Goal: Task Accomplishment & Management: Manage account settings

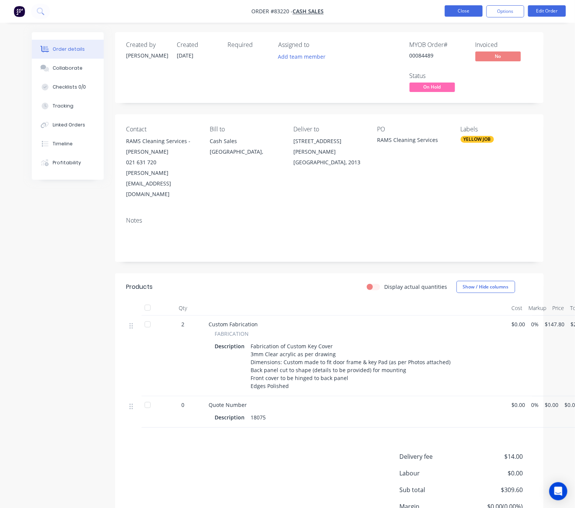
click at [467, 11] on button "Close" at bounding box center [464, 10] width 38 height 11
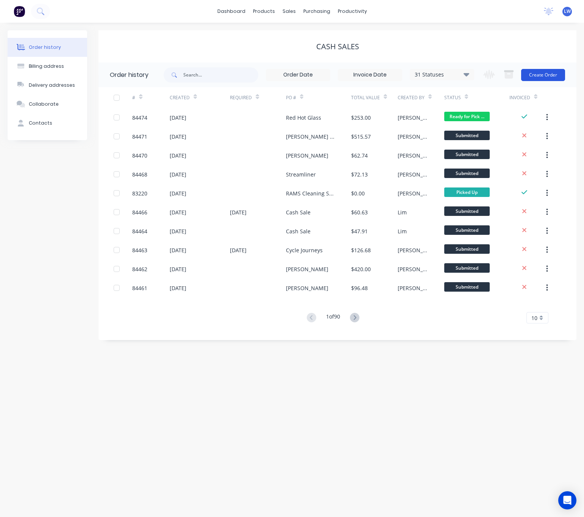
click at [532, 76] on button "Create Order" at bounding box center [543, 75] width 44 height 12
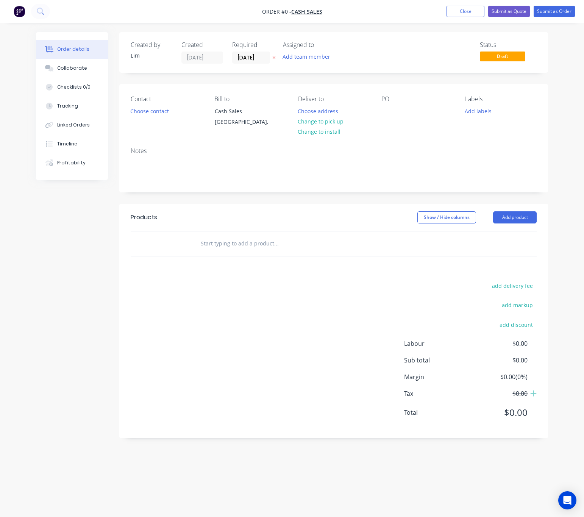
click at [275, 57] on icon at bounding box center [273, 57] width 3 height 5
click at [150, 113] on button "Choose contact" at bounding box center [149, 111] width 47 height 10
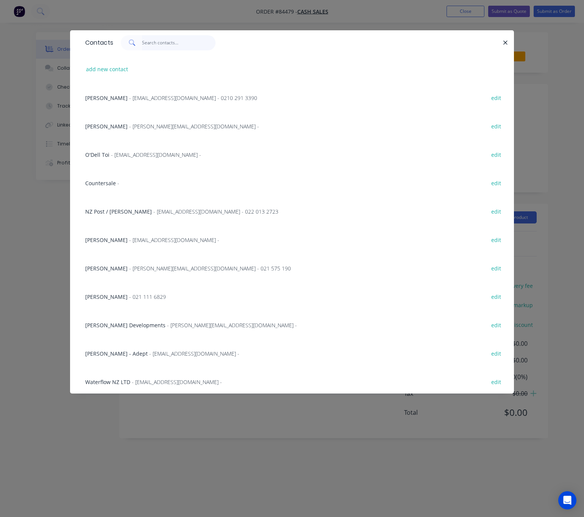
click at [160, 47] on input "text" at bounding box center [179, 42] width 74 height 15
paste input "Luke Foley-Martin<luke@lukefoleymartin.com>"
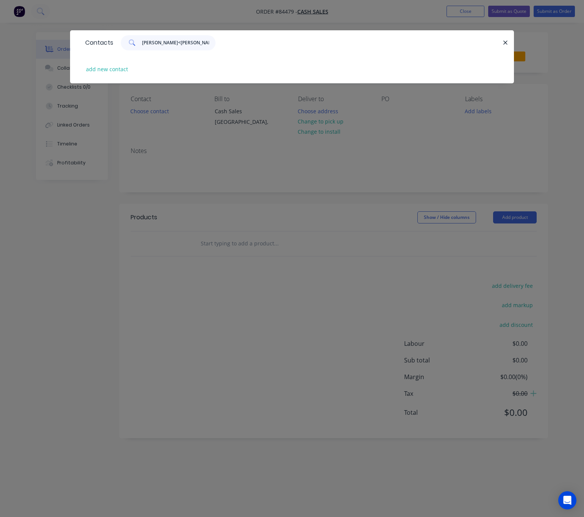
drag, startPoint x: 210, startPoint y: 40, endPoint x: 185, endPoint y: 44, distance: 25.2
click at [185, 44] on input "Luke Foley-Martin<luke@lukefoleymartin.com>" at bounding box center [179, 42] width 74 height 15
type input "Luke Foley-Martin"
click at [95, 69] on button "add new contact" at bounding box center [107, 69] width 50 height 10
select select "NZ"
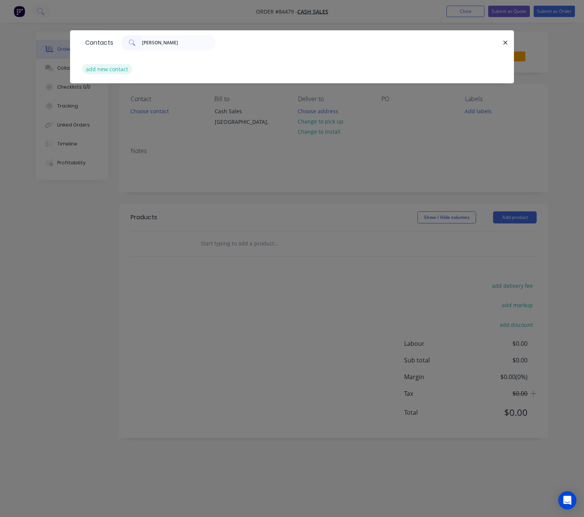
select select "NZ"
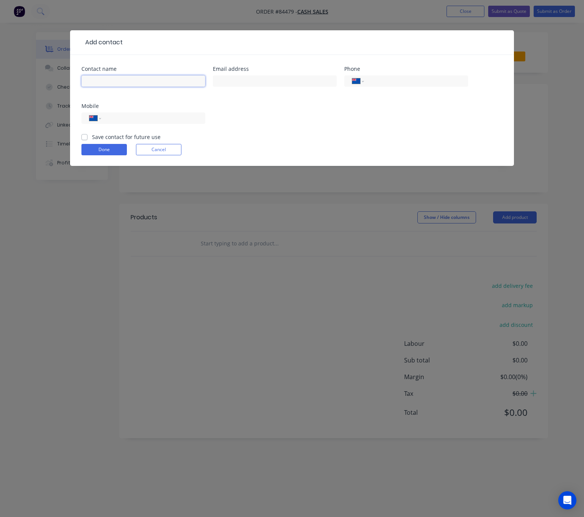
click at [122, 82] on input "text" at bounding box center [143, 80] width 124 height 11
paste input "Luke Foley-Martin<luke@lukefoleymartin.com>"
drag, startPoint x: 130, startPoint y: 81, endPoint x: 179, endPoint y: 83, distance: 50.0
click at [217, 84] on div "Contact name Luke Foley-Martin<luke@lukefoleymartin.com> Email address Phone In…" at bounding box center [291, 99] width 421 height 67
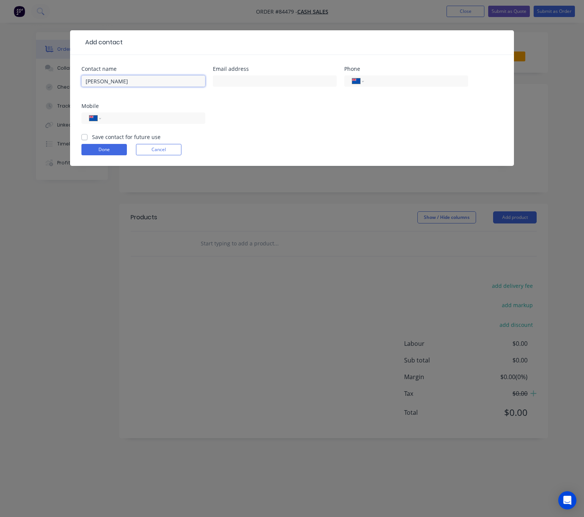
scroll to position [0, 0]
type input "Luke Foley-Martin"
click at [245, 78] on input "text" at bounding box center [275, 80] width 124 height 11
paste input "<luke@lukefoleymartin.com>"
click at [218, 78] on input "<luke@lukefoleymartin.com>" at bounding box center [275, 80] width 124 height 11
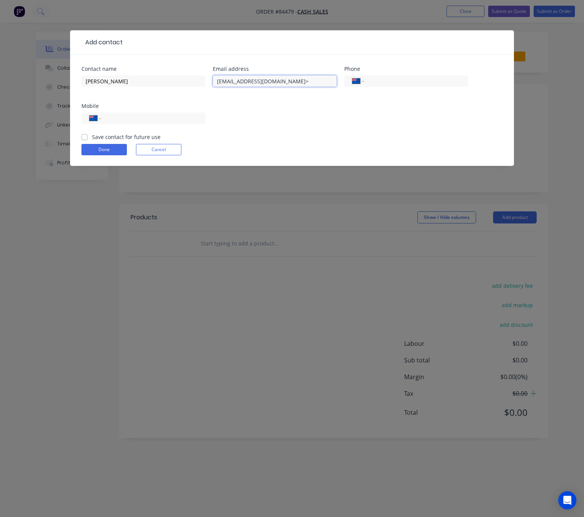
click at [293, 81] on input "luke@lukefoleymartin.com>" at bounding box center [275, 80] width 124 height 11
type input "luke@lukefoleymartin.com"
click at [153, 121] on input "tel" at bounding box center [151, 118] width 91 height 9
paste input "0210 817 0077"
type input "0210 817 0077"
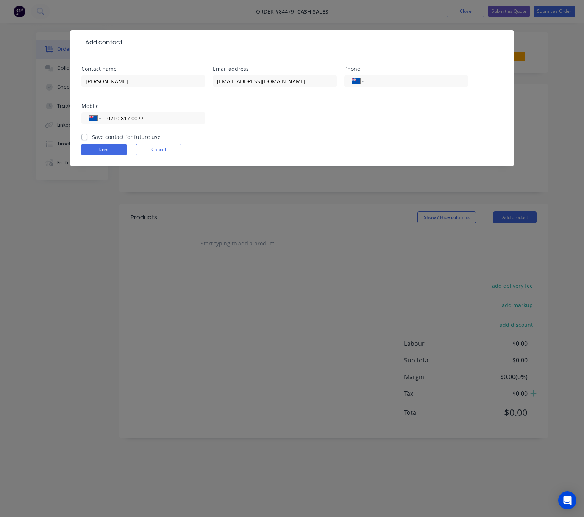
click at [92, 134] on label "Save contact for future use" at bounding box center [126, 137] width 69 height 8
click at [82, 134] on input "Save contact for future use" at bounding box center [84, 136] width 6 height 7
checkbox input "true"
drag, startPoint x: 101, startPoint y: 147, endPoint x: 132, endPoint y: 174, distance: 40.8
click at [101, 148] on button "Done" at bounding box center [103, 149] width 45 height 11
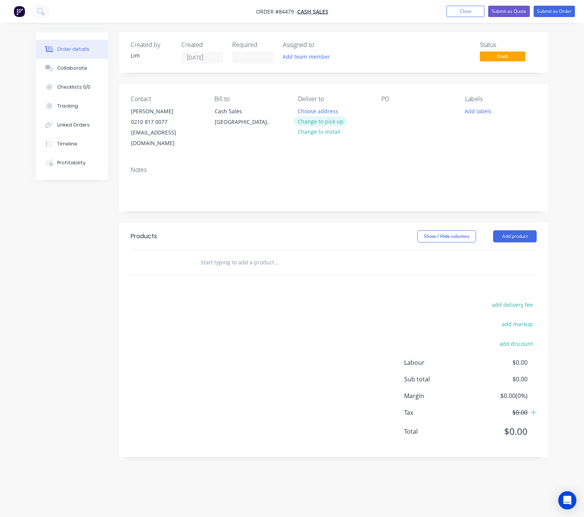
drag, startPoint x: 324, startPoint y: 120, endPoint x: 382, endPoint y: 122, distance: 57.9
click at [325, 120] on button "Change to pick up" at bounding box center [320, 121] width 54 height 10
click at [389, 110] on div at bounding box center [387, 111] width 12 height 11
click at [479, 111] on button "Add labels" at bounding box center [478, 111] width 35 height 10
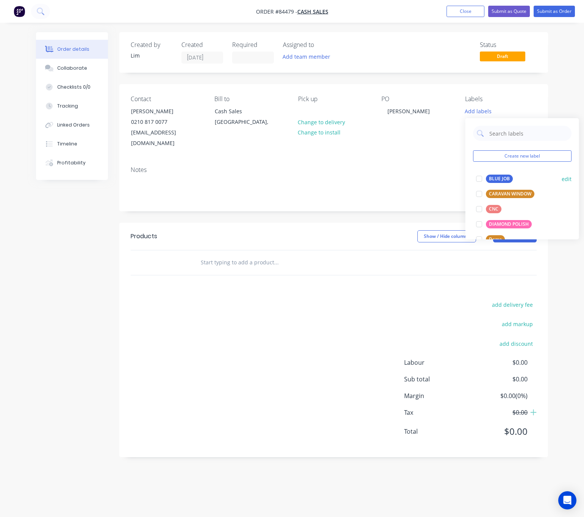
click at [500, 181] on div "BLUE JOB" at bounding box center [499, 179] width 27 height 8
click at [348, 230] on div "Show / Hide columns Add product" at bounding box center [377, 236] width 320 height 12
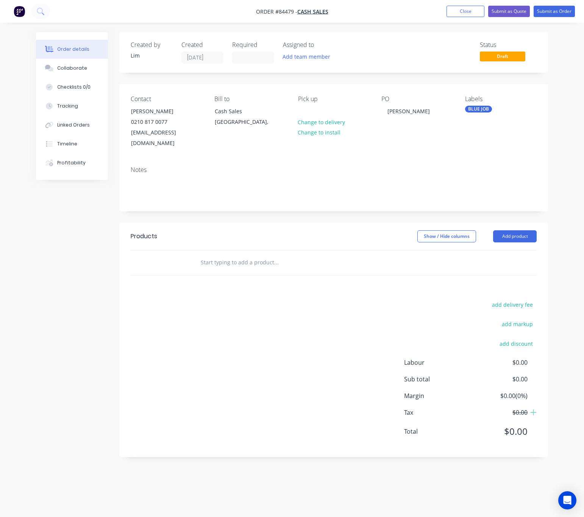
click at [234, 255] on input "text" at bounding box center [275, 262] width 151 height 15
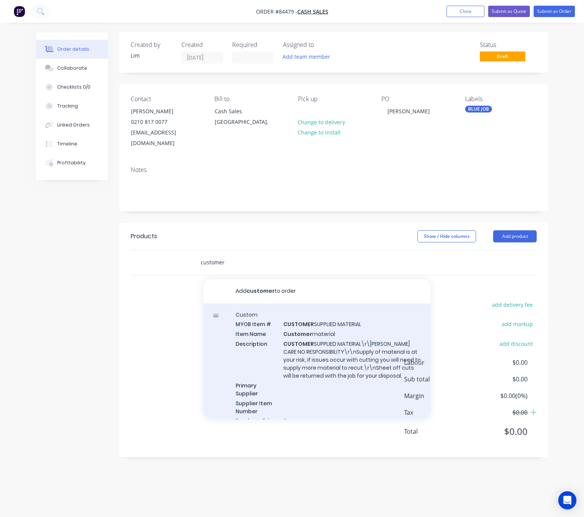
type input "customer"
click at [337, 324] on div "Custom MYOB Item # CUSTOMER SUPPLIED MATERIAL Item Name Customer material Descr…" at bounding box center [316, 372] width 227 height 138
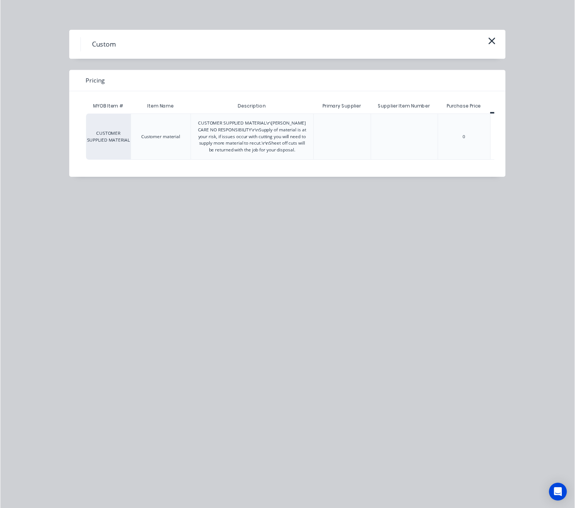
scroll to position [0, 34]
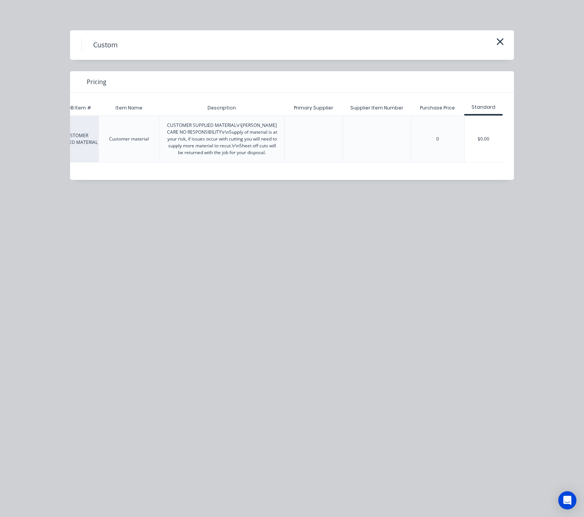
drag, startPoint x: 489, startPoint y: 146, endPoint x: 498, endPoint y: 165, distance: 21.2
click at [488, 146] on div "$0.00" at bounding box center [484, 139] width 38 height 46
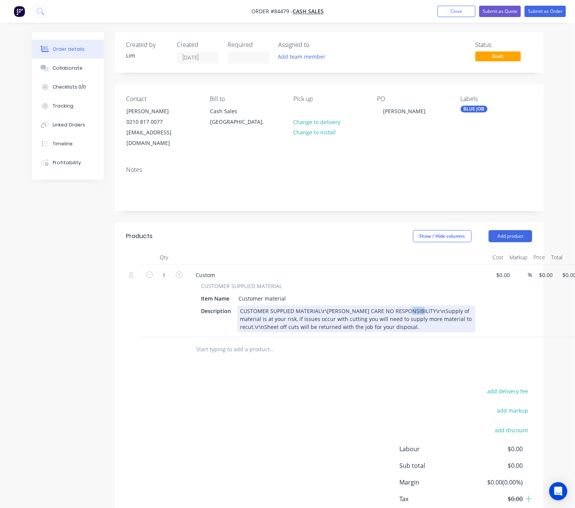
drag, startPoint x: 412, startPoint y: 299, endPoint x: 403, endPoint y: 298, distance: 8.5
click at [403, 306] on div "CUSTOMER SUPPLIED MATERIAL\r\nALL CARE NO RESPONSIBILITY\r\nSupply of material …" at bounding box center [356, 319] width 238 height 27
drag, startPoint x: 292, startPoint y: 316, endPoint x: 283, endPoint y: 316, distance: 9.1
click at [283, 316] on div "CUSTOMER SUPPLIED MATERIAL\r\nALL CARE NO RESPONSIBILITY Supply of material is …" at bounding box center [356, 319] width 238 height 27
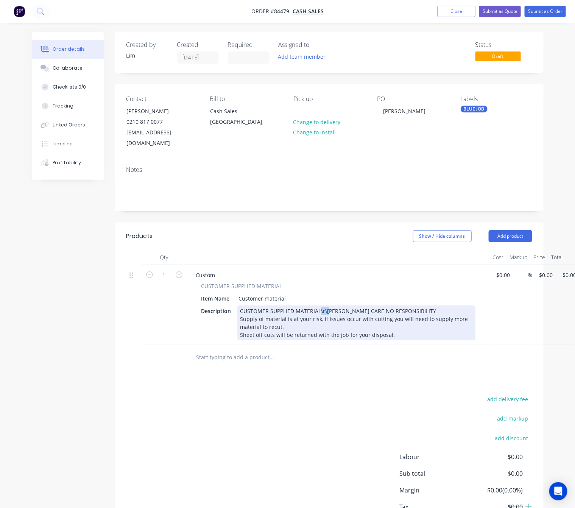
drag, startPoint x: 327, startPoint y: 301, endPoint x: 318, endPoint y: 299, distance: 8.9
click at [318, 306] on div "CUSTOMER SUPPLIED MATERIAL\r\nALL CARE NO RESPONSIBILITY Supply of material is …" at bounding box center [356, 323] width 238 height 35
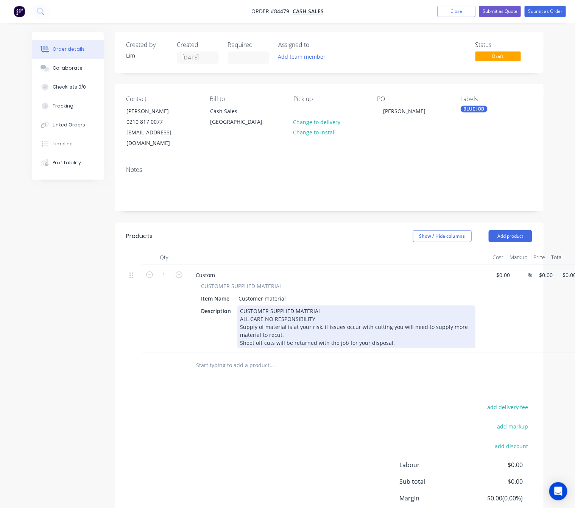
click at [241, 306] on div "CUSTOMER SUPPLIED MATERIAL ALL CARE NO RESPONSIBILITY Supply of material is at …" at bounding box center [356, 327] width 238 height 43
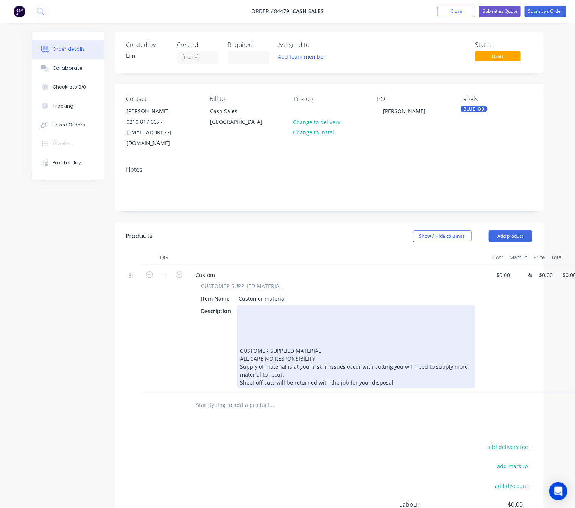
click at [265, 306] on div "CUSTOMER SUPPLIED MATERIAL ALL CARE NO RESPONSIBILITY Supply of material is at …" at bounding box center [356, 347] width 238 height 83
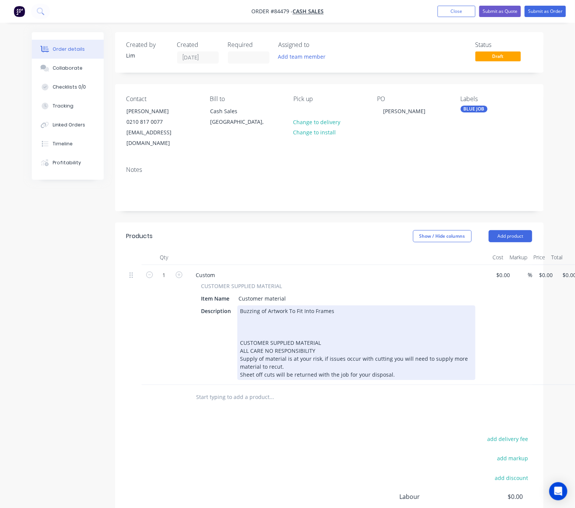
click at [312, 306] on div "Buzzing of Artwork To Fit Into Frames CUSTOMER SUPPLIED MATERIAL ALL CARE NO RE…" at bounding box center [356, 343] width 238 height 75
click at [333, 306] on div "Buzzing of Artwork To Fit Into Individual Frames CUSTOMER SUPPLIED MATERIAL ALL…" at bounding box center [356, 343] width 238 height 75
click at [357, 306] on div "Buzzing of Artwork To Fit Into Individual Frames CUSTOMER SUPPLIED MATERIAL ALL…" at bounding box center [356, 343] width 238 height 75
click at [253, 316] on div "Buzzing of Artwork To Fit Into Individual Frames CUSTOMER SUPPLIED MATERIAL ALL…" at bounding box center [356, 343] width 238 height 75
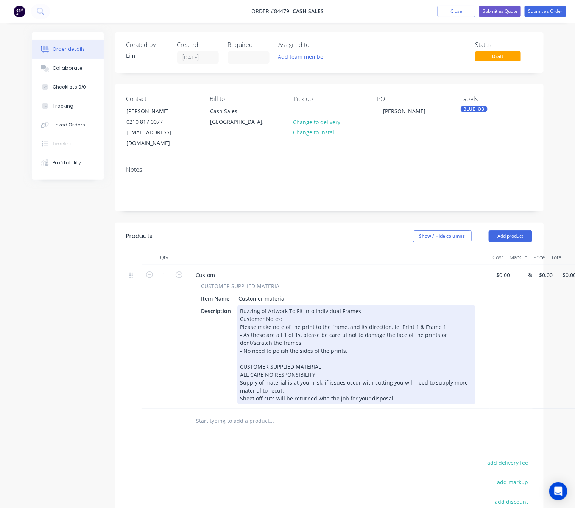
click at [240, 325] on div "Buzzing of Artwork To Fit Into Individual Frames Customer Notes: Please make no…" at bounding box center [356, 355] width 238 height 98
drag, startPoint x: 303, startPoint y: 325, endPoint x: 293, endPoint y: 325, distance: 9.1
click at [293, 325] on div "Buzzing of Artwork To Fit Into Individual Frames Customer Notes: - Please make …" at bounding box center [356, 355] width 238 height 98
click at [324, 325] on div "Buzzing of Artwork To Fit Into Individual Frames Customer Notes: - Please make …" at bounding box center [356, 355] width 238 height 98
drag, startPoint x: 337, startPoint y: 323, endPoint x: 324, endPoint y: 324, distance: 12.9
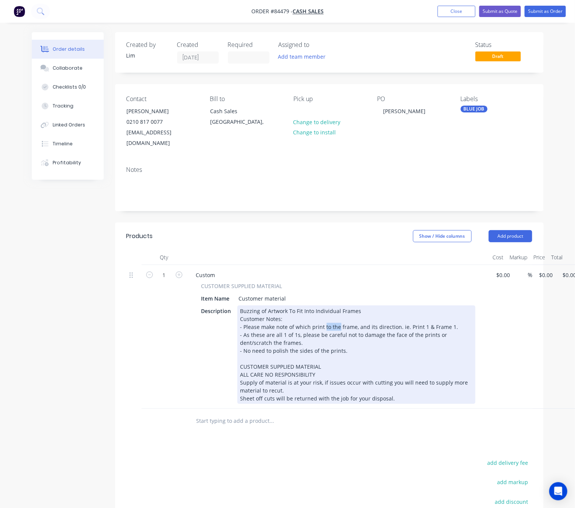
click at [324, 324] on div "Buzzing of Artwork To Fit Into Individual Frames Customer Notes: - Please make …" at bounding box center [356, 355] width 238 height 98
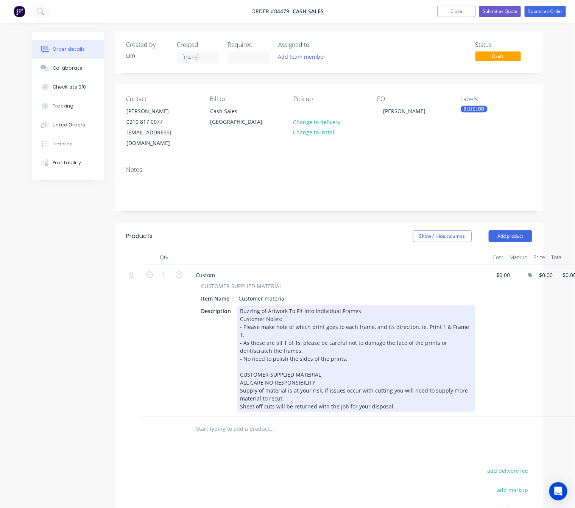
click at [413, 322] on div "Buzzing of Artwork To Fit Into Individual Frames Customer Notes: - Please make …" at bounding box center [356, 359] width 238 height 106
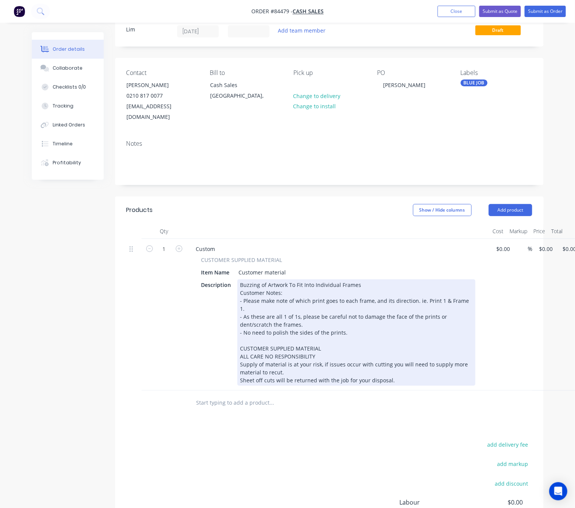
scroll to position [0, 0]
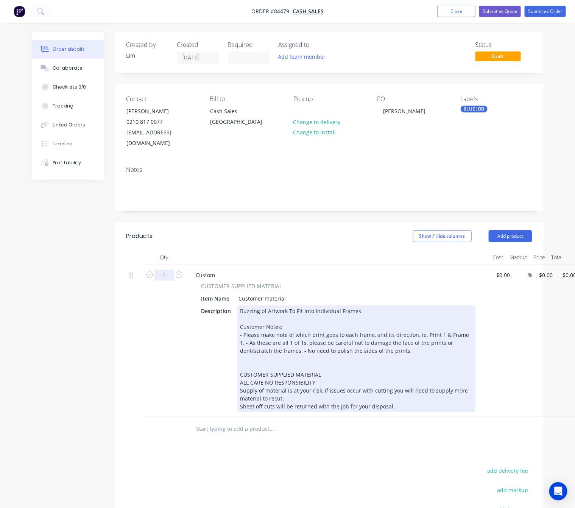
click at [165, 270] on input "1" at bounding box center [164, 275] width 20 height 11
click at [166, 270] on input "1" at bounding box center [164, 275] width 20 height 11
type input "10"
click at [532, 265] on div "10 Custom CUSTOMER SUPPLIED MATERIAL Item Name Customer material Description Bu…" at bounding box center [329, 341] width 406 height 152
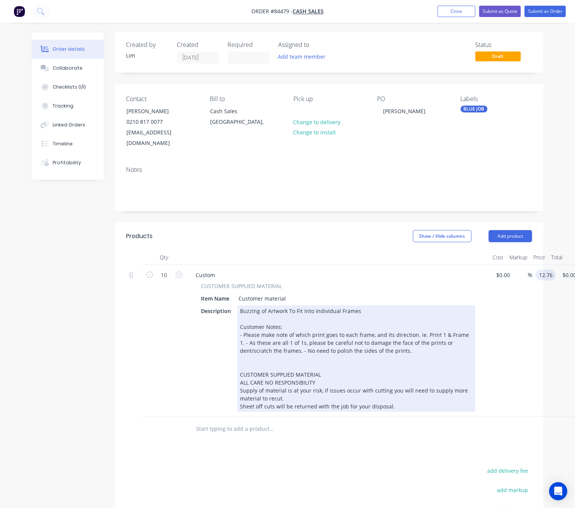
type input "$12.76"
type input "$127.60"
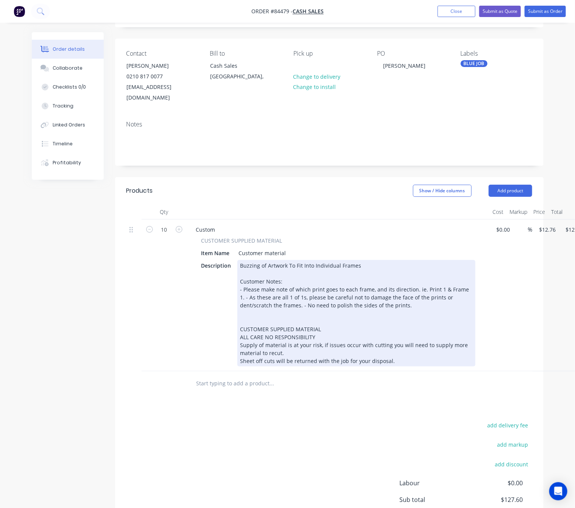
scroll to position [3, 0]
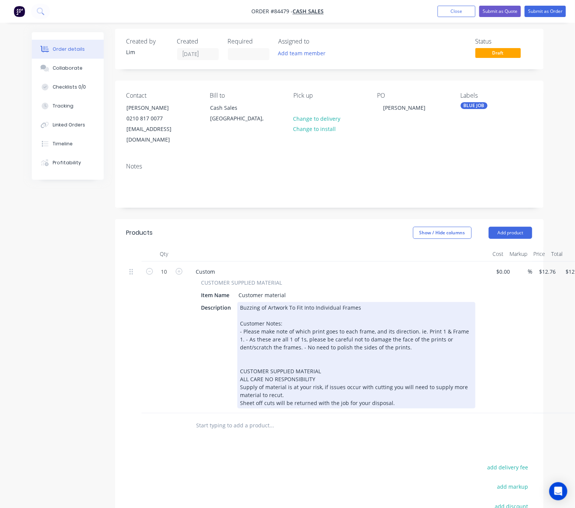
click at [259, 302] on div "Buzzing of Artwork To Fit Into Individual Frames Customer Notes: - Please make …" at bounding box center [356, 355] width 238 height 106
click at [389, 336] on div "Buzzing/Resizing of Artwork To Fit Into Individual Frames Customer Notes: - Ple…" at bounding box center [356, 355] width 238 height 106
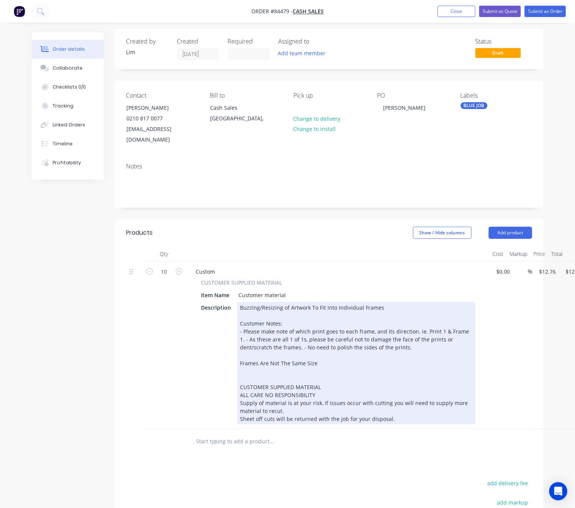
click at [240, 352] on div "Buzzing/Resizing of Artwork To Fit Into Individual Frames Customer Notes: - Ple…" at bounding box center [356, 363] width 238 height 122
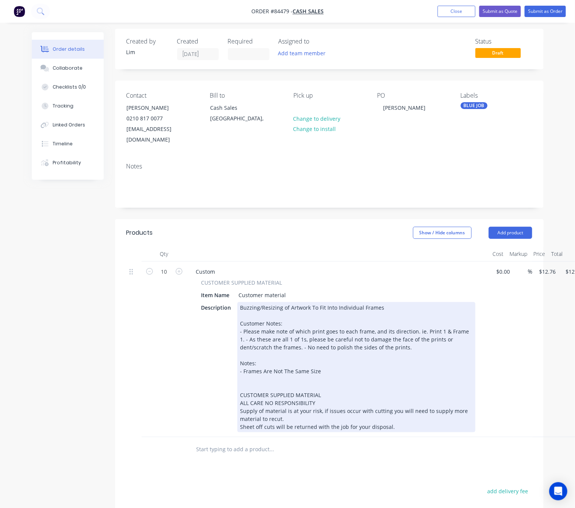
drag, startPoint x: 326, startPoint y: 362, endPoint x: 331, endPoint y: 361, distance: 4.7
click at [327, 362] on div "Buzzing/Resizing of Artwork To Fit Into Individual Frames Customer Notes: - Ple…" at bounding box center [356, 367] width 238 height 130
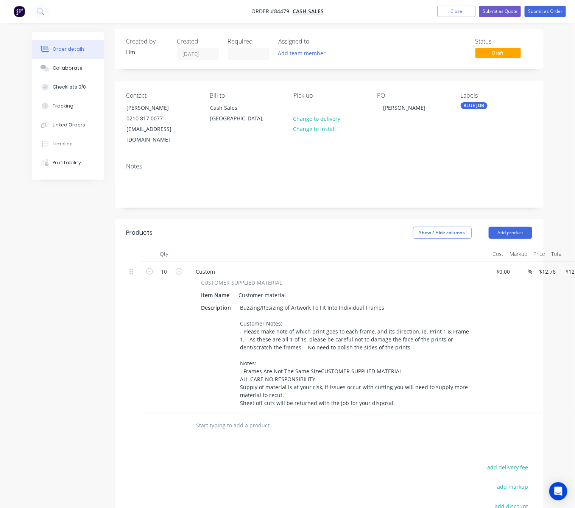
click at [348, 472] on div "Products Show / Hide columns Add product Qty Cost Markup Price Total 10 Custom …" at bounding box center [329, 419] width 429 height 401
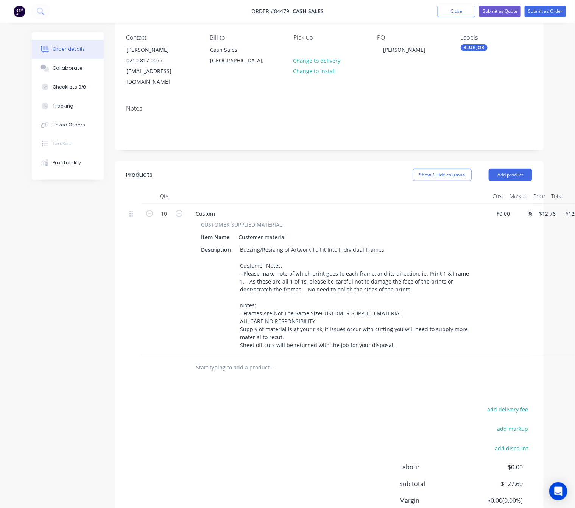
scroll to position [0, 0]
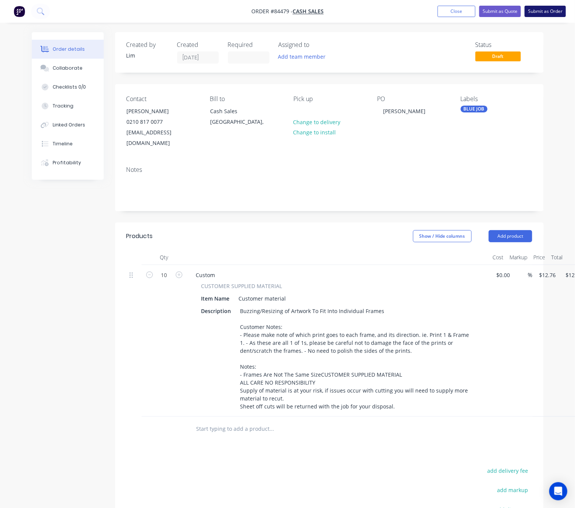
click at [538, 8] on button "Submit as Order" at bounding box center [545, 11] width 41 height 11
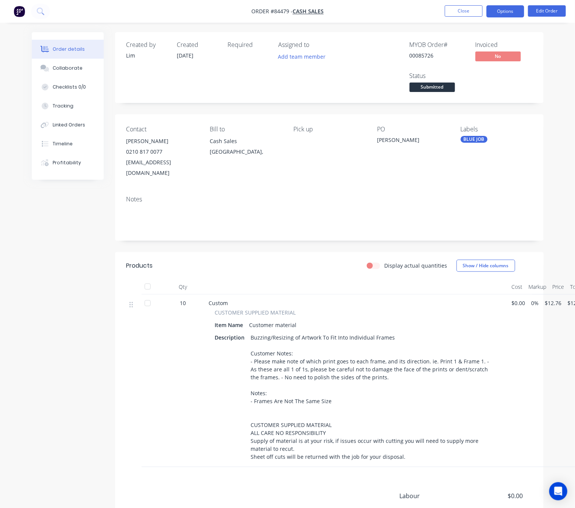
click at [506, 12] on button "Options" at bounding box center [506, 11] width 38 height 12
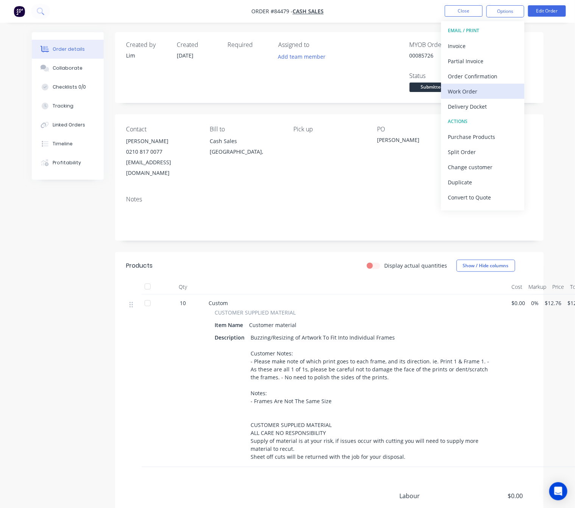
click at [484, 91] on div "Work Order" at bounding box center [483, 91] width 70 height 11
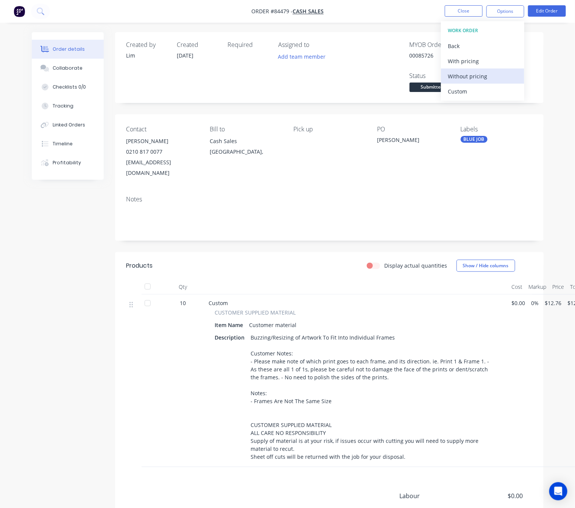
click at [481, 79] on div "Without pricing" at bounding box center [483, 76] width 70 height 11
click at [534, 70] on div "Created by Lim Created 09/09/25 Required Assigned to Add team member MYOB Order…" at bounding box center [329, 67] width 429 height 71
click at [472, 140] on div "BLUE JOB" at bounding box center [474, 139] width 27 height 7
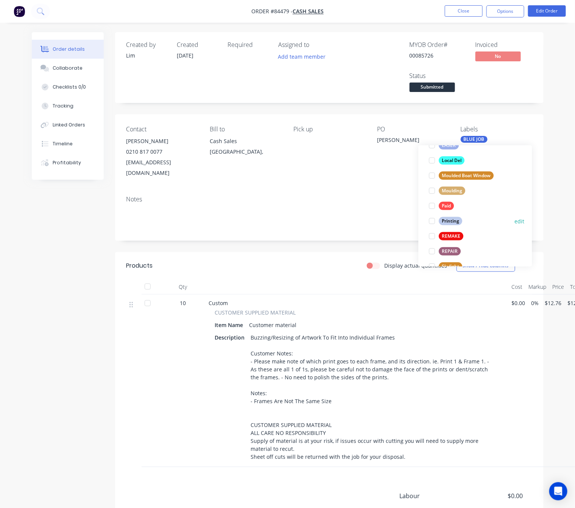
scroll to position [288, 0]
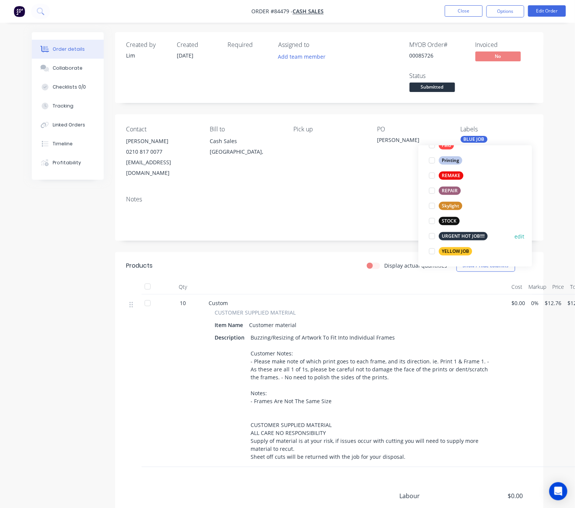
click at [466, 234] on div "URGENT HOT JOB!!!!" at bounding box center [463, 236] width 49 height 8
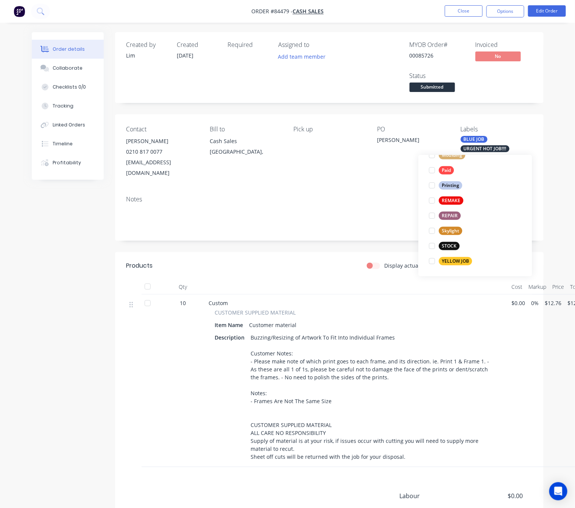
scroll to position [0, 0]
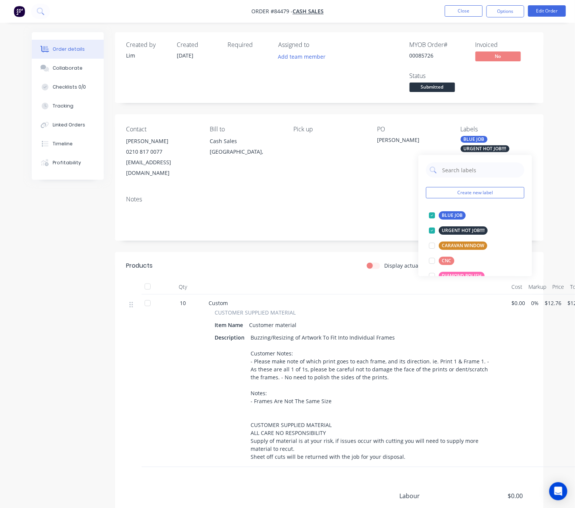
click at [549, 132] on div "Order details Collaborate Checklists 0/0 Tracking Linked Orders Timeline Profit…" at bounding box center [287, 317] width 527 height 570
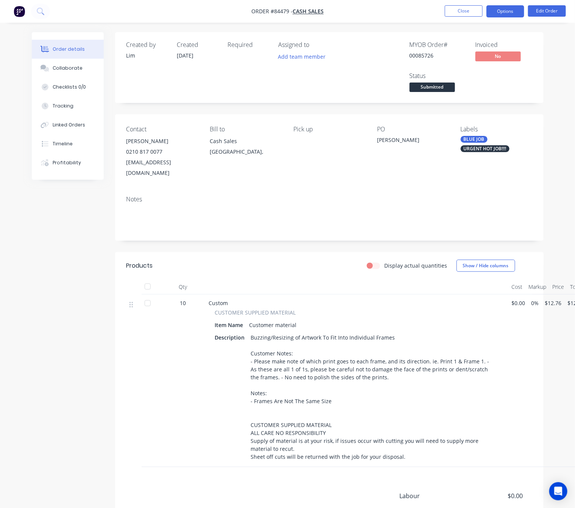
click at [498, 8] on button "Options" at bounding box center [506, 11] width 38 height 12
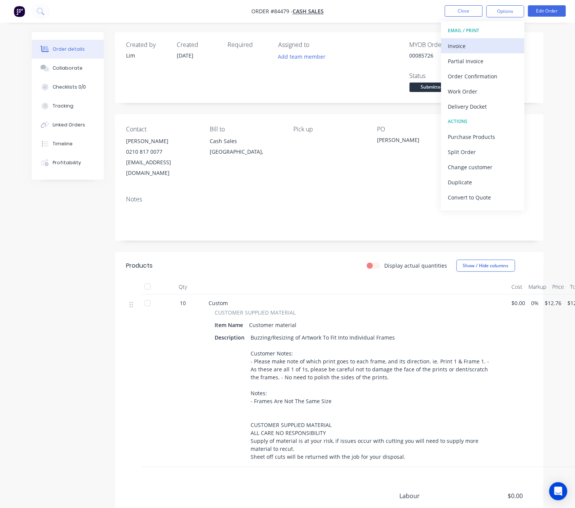
click at [487, 41] on div "Invoice" at bounding box center [483, 46] width 70 height 11
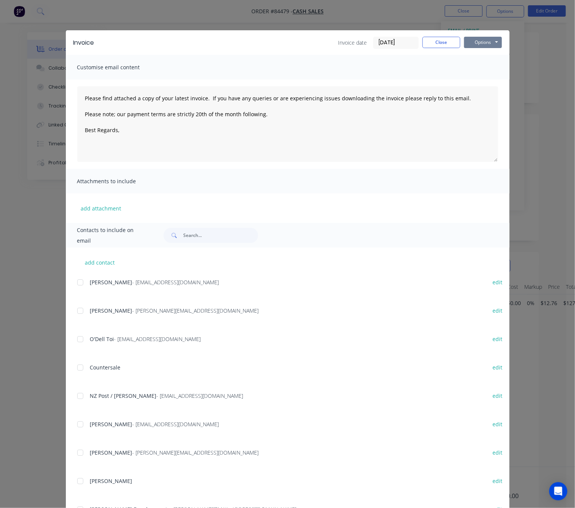
click at [487, 39] on button "Options" at bounding box center [483, 42] width 38 height 11
click at [488, 56] on button "Preview" at bounding box center [488, 56] width 48 height 12
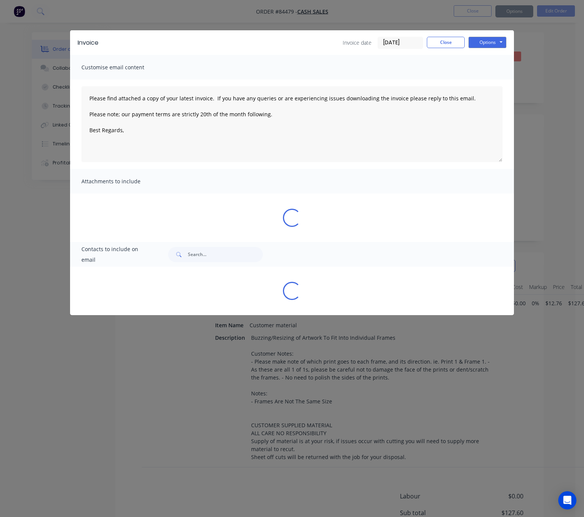
type textarea "Please find attached a copy of your latest invoice. If you have any queries or …"
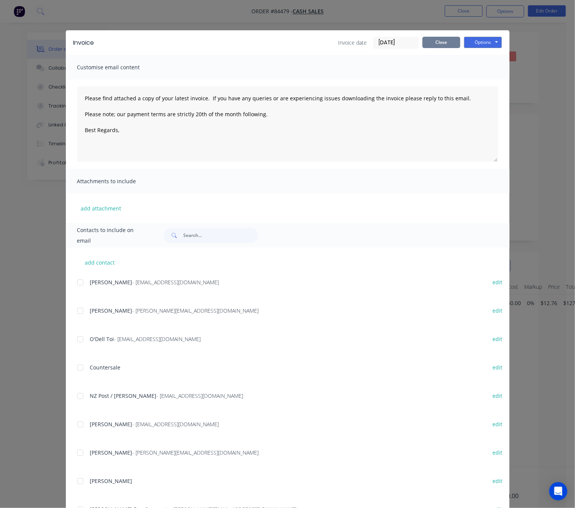
drag, startPoint x: 440, startPoint y: 48, endPoint x: 442, endPoint y: 44, distance: 4.6
click at [440, 47] on div "Invoice date 09/09/25 Close Options Preview Print Email" at bounding box center [421, 43] width 164 height 12
click at [442, 43] on button "Close" at bounding box center [442, 42] width 38 height 11
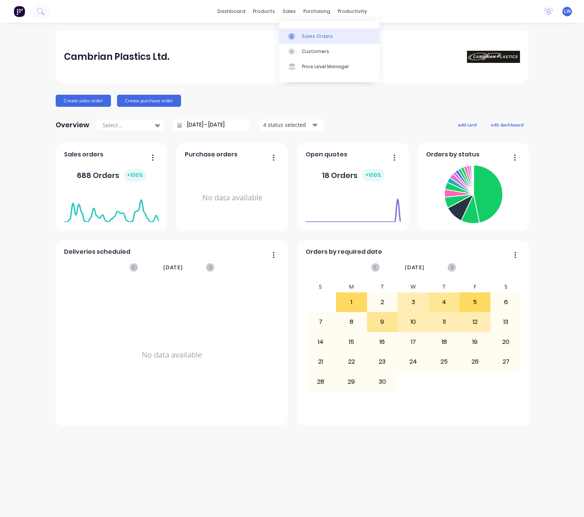
click at [292, 12] on div "sales" at bounding box center [289, 11] width 21 height 11
drag, startPoint x: 311, startPoint y: 33, endPoint x: 317, endPoint y: 58, distance: 25.4
click at [312, 33] on div "Sales Orders" at bounding box center [317, 36] width 31 height 7
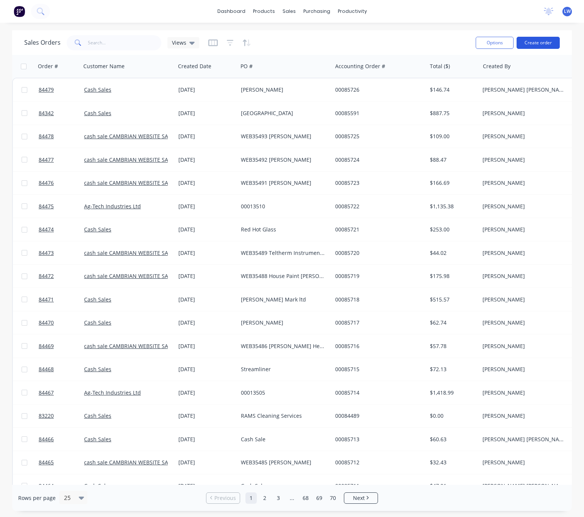
click at [537, 45] on button "Create order" at bounding box center [538, 43] width 43 height 12
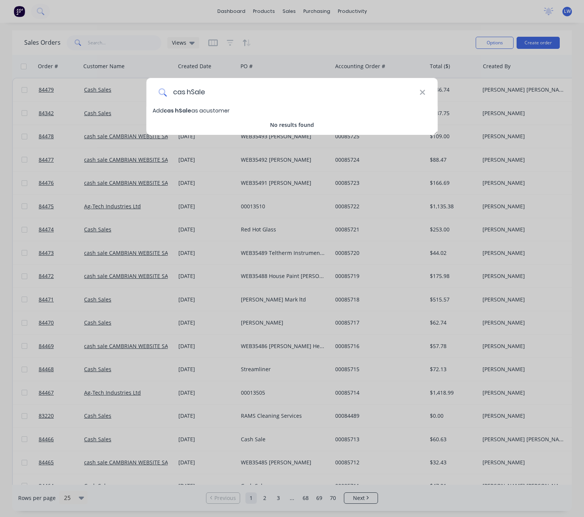
click at [189, 90] on input "cas hSale" at bounding box center [293, 92] width 253 height 28
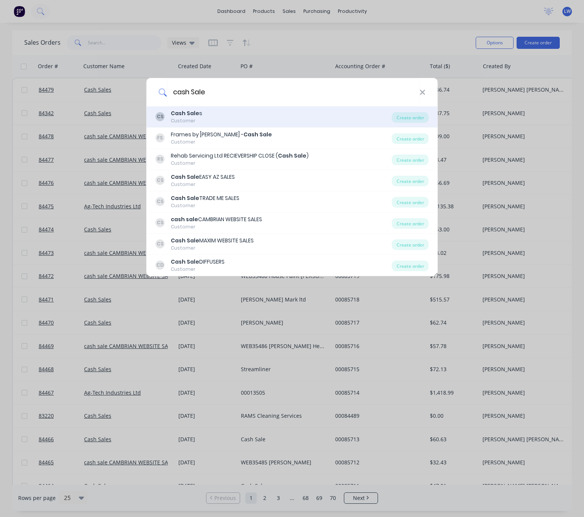
type input "cash Sale"
click at [279, 117] on div "CS Cash Sale s Customer" at bounding box center [274, 116] width 236 height 15
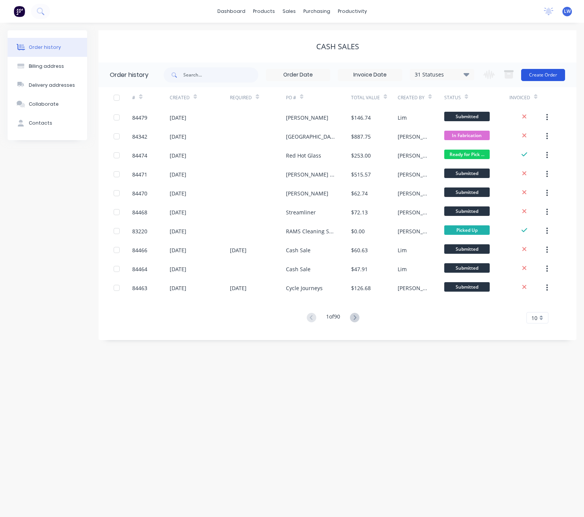
click at [539, 78] on button "Create Order" at bounding box center [543, 75] width 44 height 12
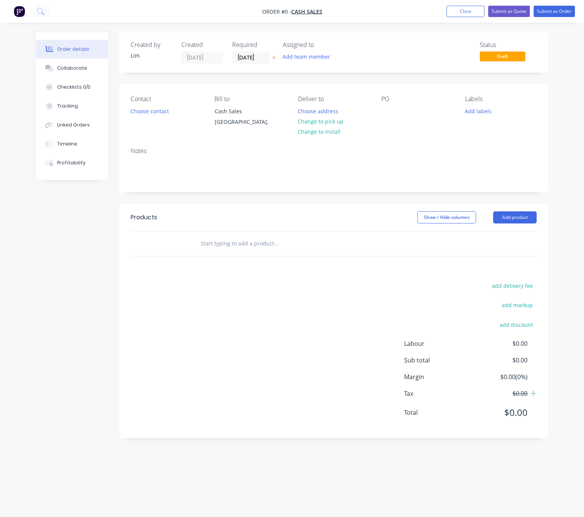
click at [271, 57] on button at bounding box center [274, 57] width 8 height 9
click at [516, 216] on button "Add product" at bounding box center [515, 217] width 44 height 12
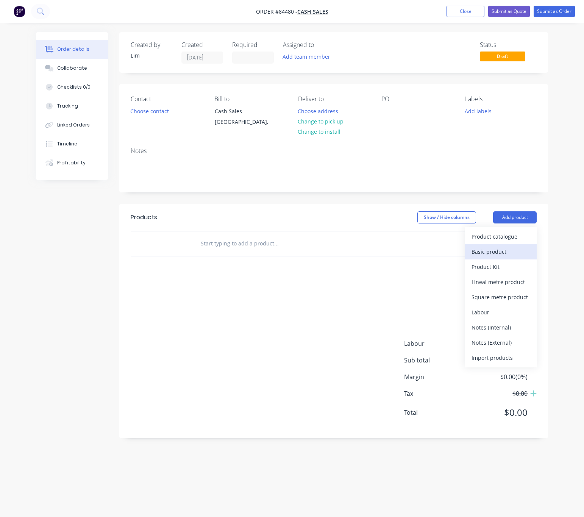
click at [507, 252] on div "Basic product" at bounding box center [500, 251] width 58 height 11
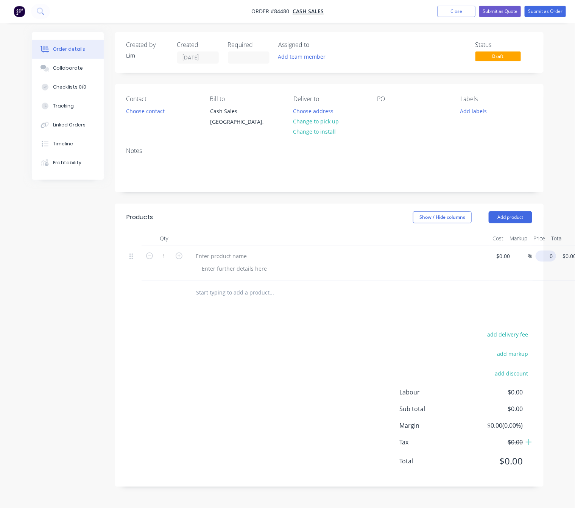
click at [545, 258] on input "0" at bounding box center [547, 256] width 17 height 11
type input "$323.60"
click at [332, 354] on div "add delivery fee add markup add discount Labour $0.00 Sub total $0.00 Margin $0…" at bounding box center [329, 402] width 406 height 146
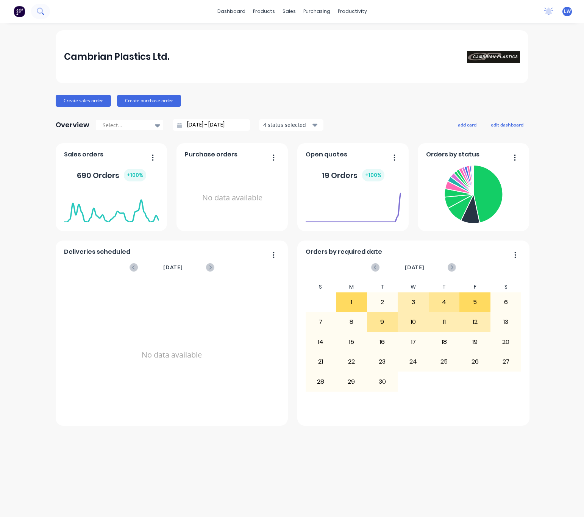
click at [40, 11] on icon at bounding box center [40, 11] width 7 height 7
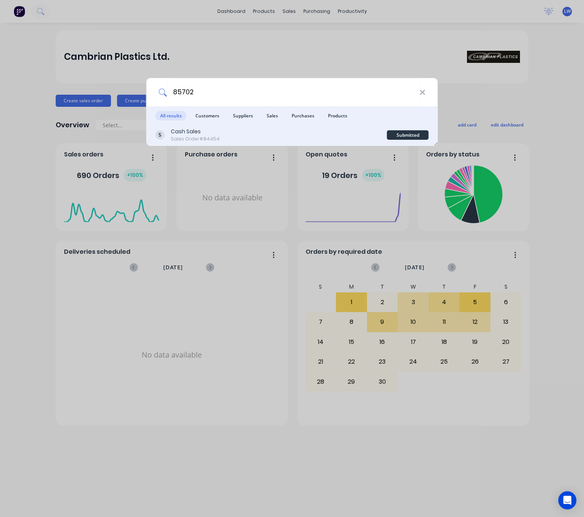
type input "85702"
click at [289, 126] on div "Cash Sales Sales Order #84454 Submitted" at bounding box center [292, 135] width 291 height 21
click at [282, 133] on div "Cash Sales Sales Order #84454" at bounding box center [271, 135] width 231 height 15
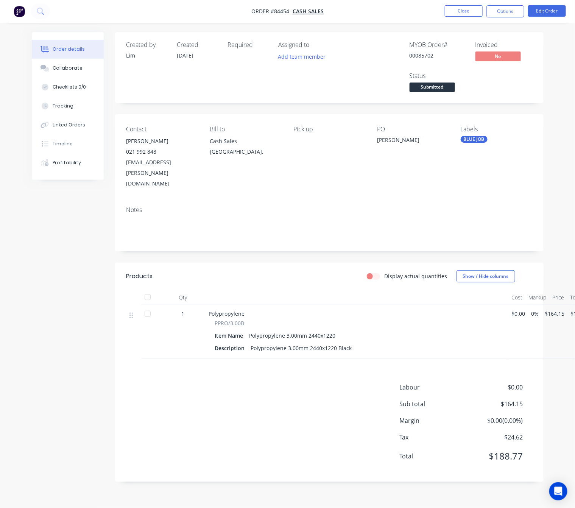
click at [561, 2] on nav "Order #84454 - Cash Sales Close Options Edit Order" at bounding box center [287, 11] width 575 height 23
click at [560, 9] on button "Edit Order" at bounding box center [547, 10] width 38 height 11
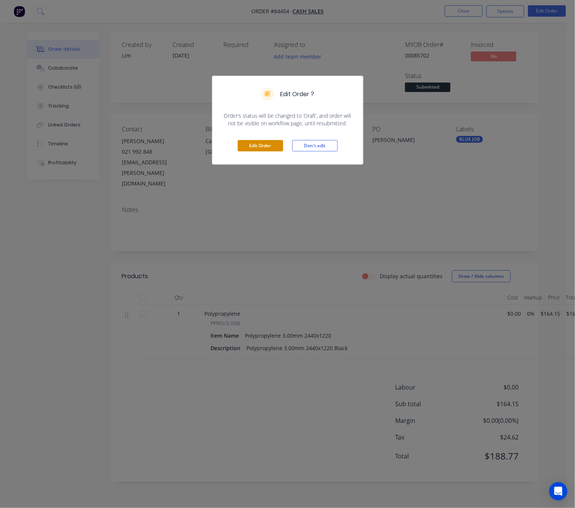
click at [266, 150] on button "Edit Order" at bounding box center [260, 145] width 45 height 11
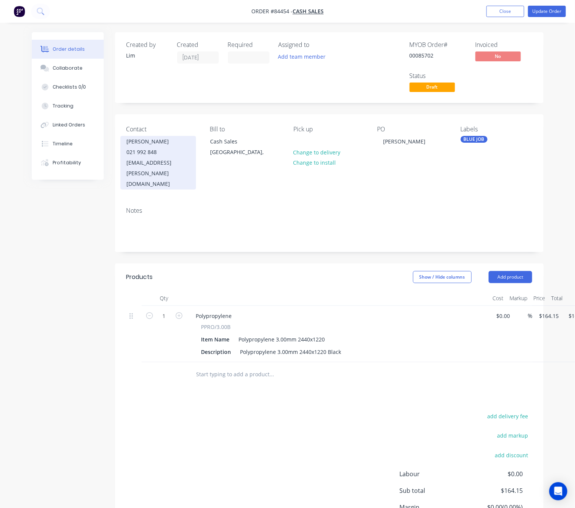
click at [147, 162] on div "haydes.allen@gmail.com" at bounding box center [158, 174] width 63 height 32
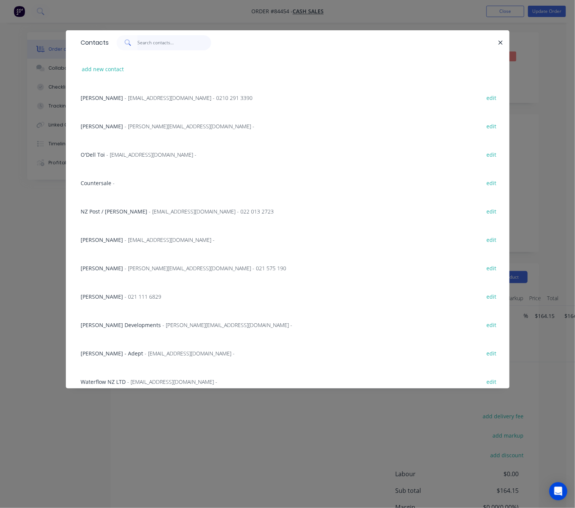
click at [149, 48] on input "text" at bounding box center [174, 42] width 74 height 15
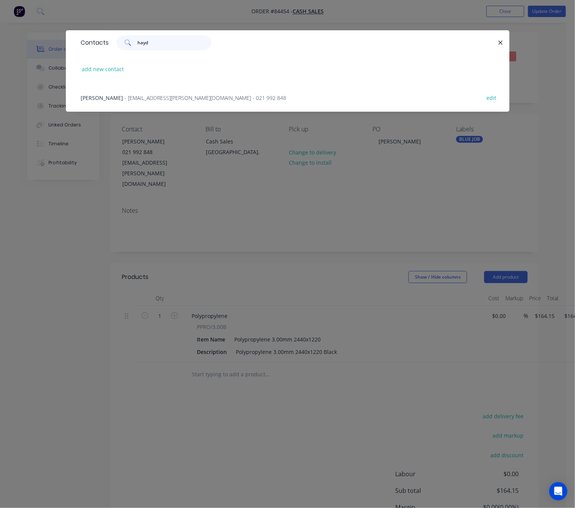
type input "hayde"
click at [487, 99] on button "edit" at bounding box center [492, 97] width 18 height 10
select select "NZ"
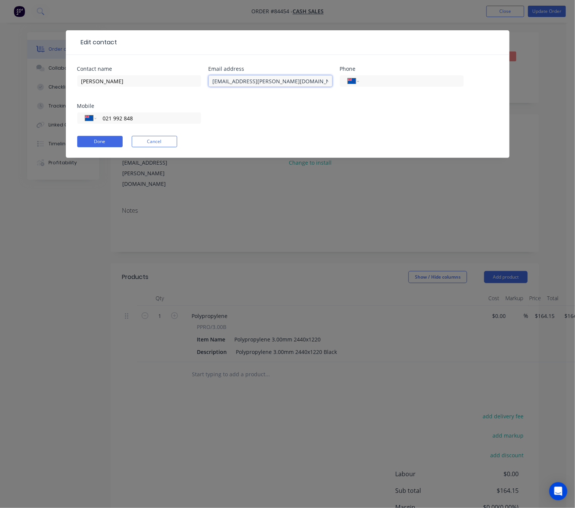
click at [227, 79] on input "haydes.allen@gmail.com" at bounding box center [271, 80] width 124 height 11
type input "hayds.allen@gmail.com"
click at [96, 142] on button "Done" at bounding box center [99, 141] width 45 height 11
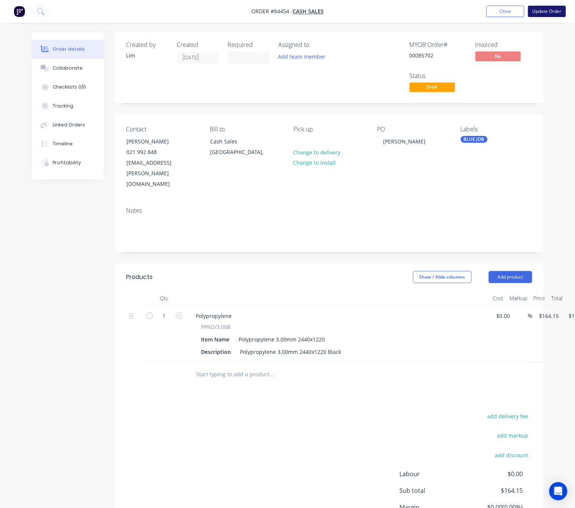
click at [558, 12] on button "Update Order" at bounding box center [547, 11] width 38 height 11
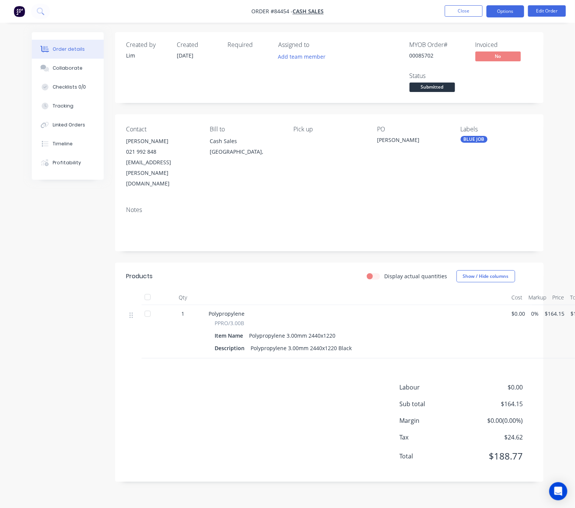
click at [504, 7] on button "Options" at bounding box center [506, 11] width 38 height 12
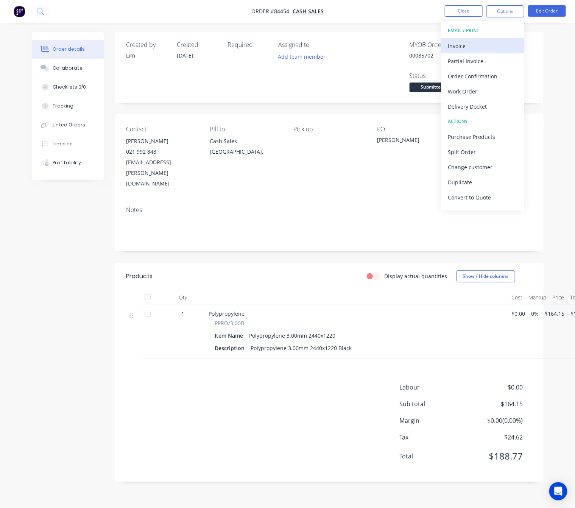
click at [485, 47] on div "Invoice" at bounding box center [483, 46] width 70 height 11
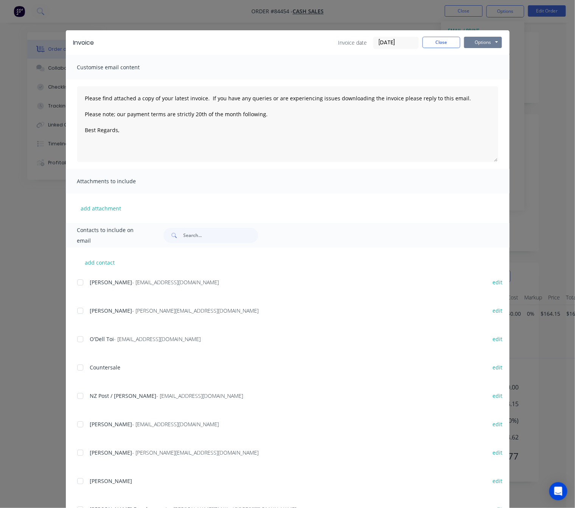
click at [485, 41] on button "Options" at bounding box center [483, 42] width 38 height 11
click at [487, 56] on button "Preview" at bounding box center [488, 56] width 48 height 12
click at [431, 43] on button "Close" at bounding box center [442, 42] width 38 height 11
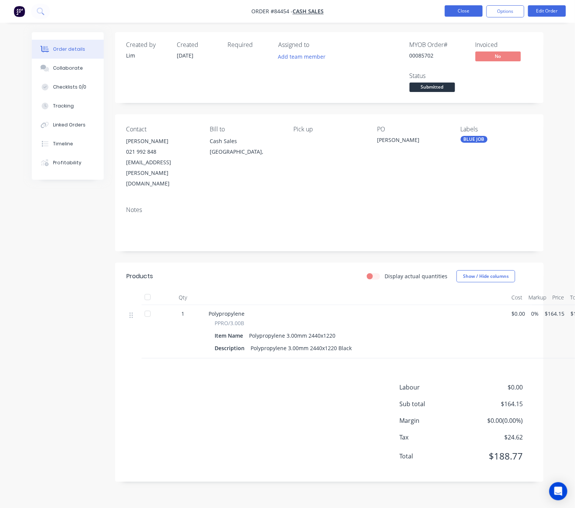
click at [467, 16] on button "Close" at bounding box center [464, 10] width 38 height 11
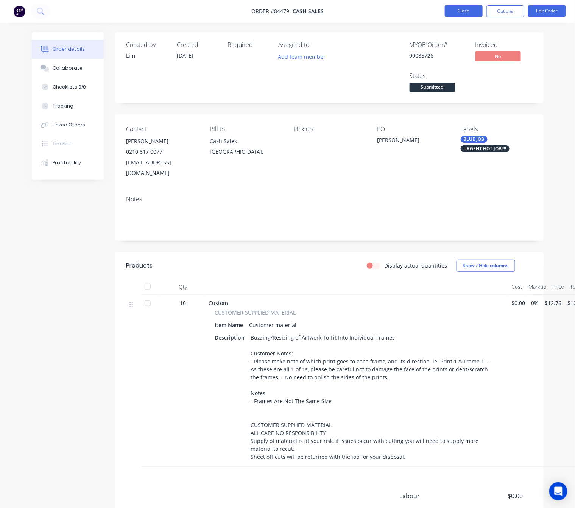
click at [450, 13] on button "Close" at bounding box center [464, 10] width 38 height 11
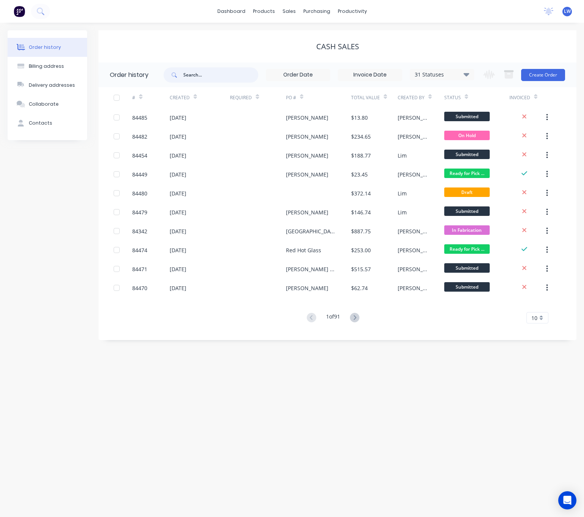
click at [195, 72] on input "text" at bounding box center [220, 74] width 75 height 15
type input "starfish"
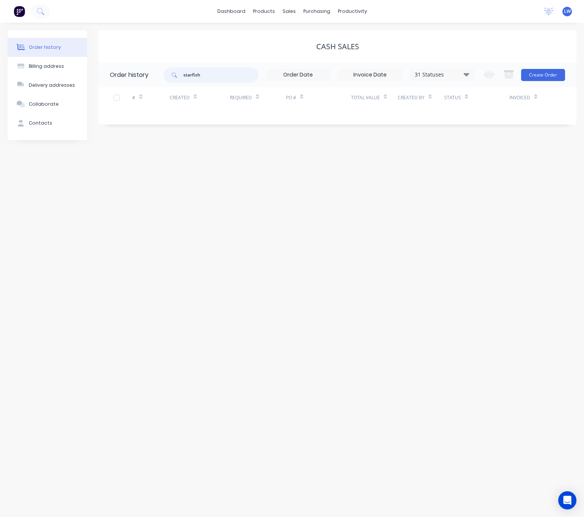
drag, startPoint x: 200, startPoint y: 76, endPoint x: 174, endPoint y: 75, distance: 25.8
click at [177, 74] on div "starfish" at bounding box center [211, 74] width 95 height 15
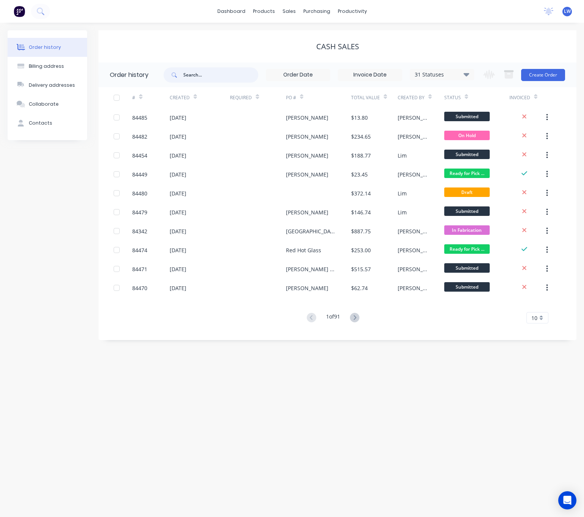
click at [203, 74] on input "text" at bounding box center [220, 74] width 75 height 15
type input "s"
click at [320, 37] on div "Sales Orders" at bounding box center [317, 36] width 31 height 7
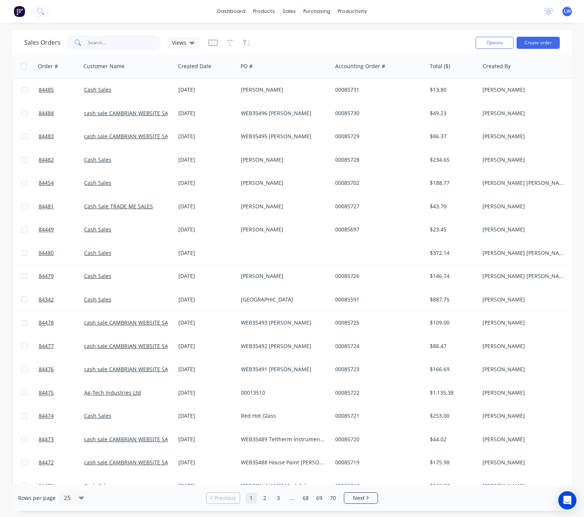
click at [123, 45] on input "text" at bounding box center [125, 42] width 74 height 15
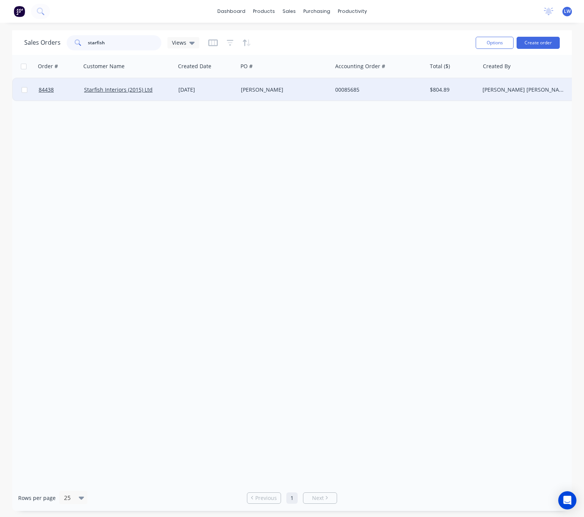
type input "starfish"
click at [290, 89] on div "Tina Hoover" at bounding box center [283, 90] width 84 height 8
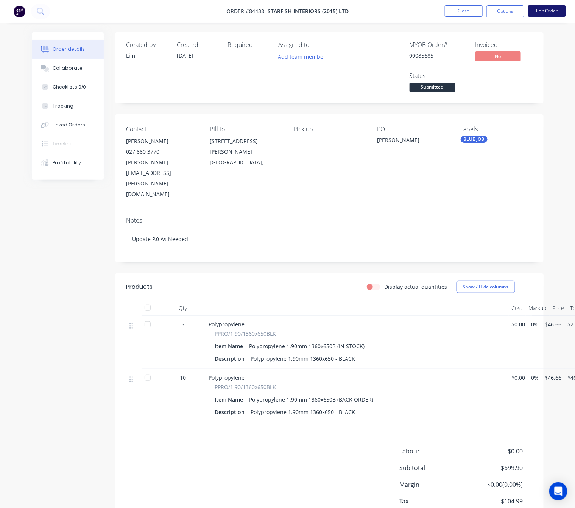
click at [534, 11] on button "Edit Order" at bounding box center [547, 10] width 38 height 11
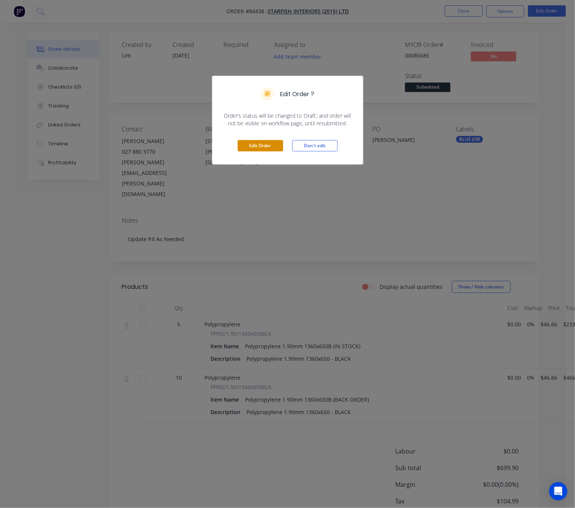
click at [262, 145] on button "Edit Order" at bounding box center [260, 145] width 45 height 11
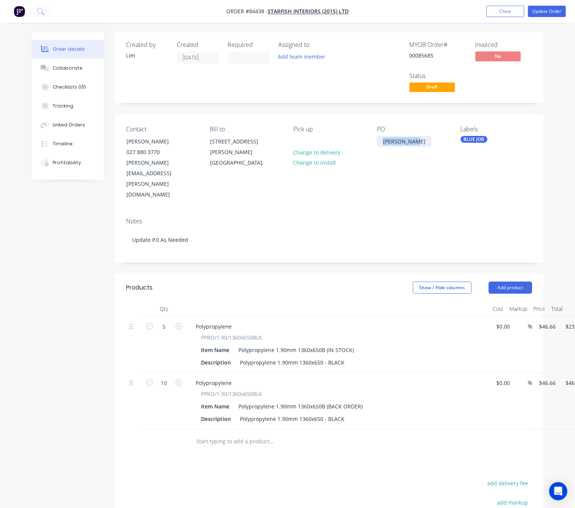
drag, startPoint x: 415, startPoint y: 142, endPoint x: 348, endPoint y: 148, distance: 67.7
click at [354, 145] on div "Contact Tina Hoover 027 880 3770 tina.hoover@starfishinteriors.co.nz Bill to 9 …" at bounding box center [329, 162] width 429 height 97
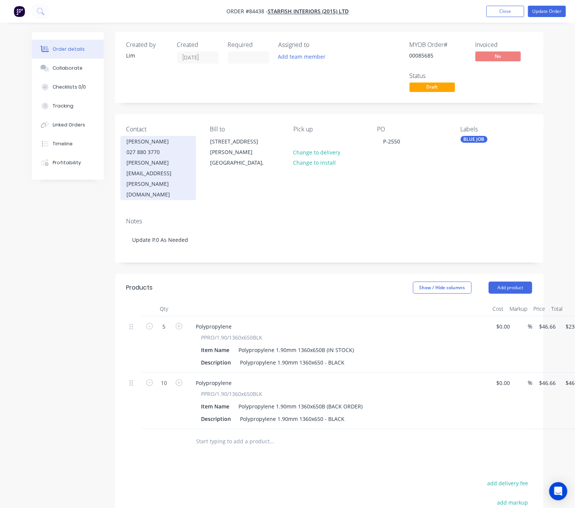
click at [144, 148] on div "027 880 3770" at bounding box center [158, 152] width 63 height 11
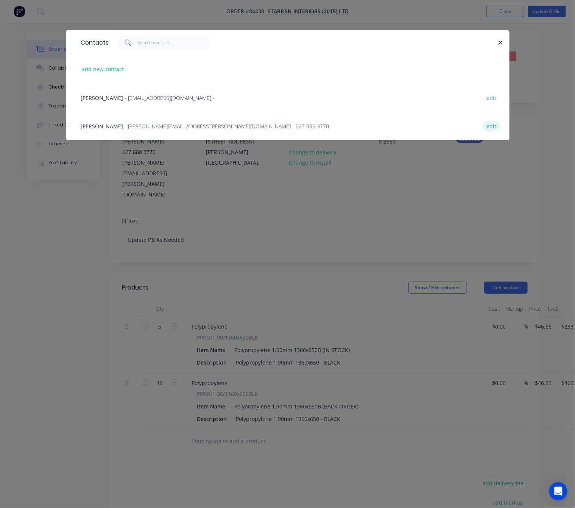
click at [492, 126] on button "edit" at bounding box center [492, 126] width 18 height 10
select select "NZ"
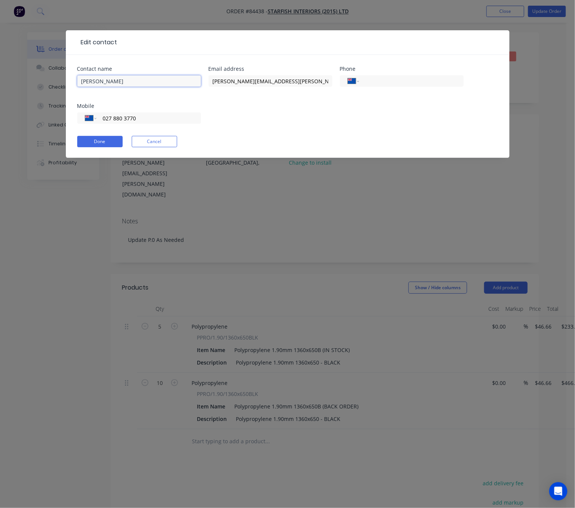
click at [81, 82] on input "Tina Hoover" at bounding box center [139, 80] width 124 height 11
click at [93, 81] on input "StarFish Interiors Tina Hoover" at bounding box center [139, 80] width 124 height 11
click at [123, 83] on input "Starfish Interiors Tina Hoover" at bounding box center [139, 80] width 124 height 11
type input "Starfish Interiors - Tina Hoover"
click at [165, 116] on input "027 880 3770" at bounding box center [147, 118] width 91 height 9
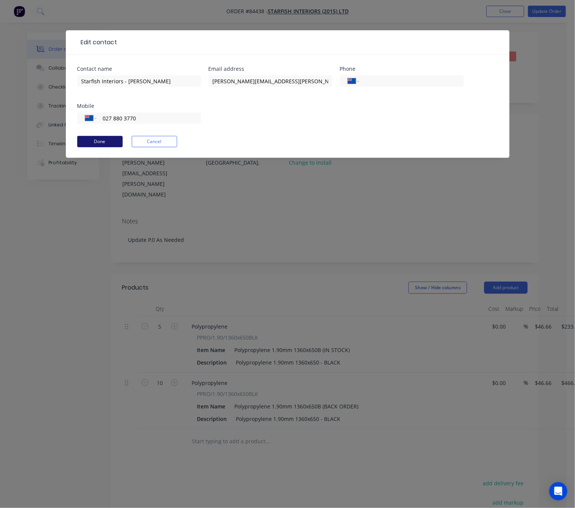
click at [104, 142] on button "Done" at bounding box center [99, 141] width 45 height 11
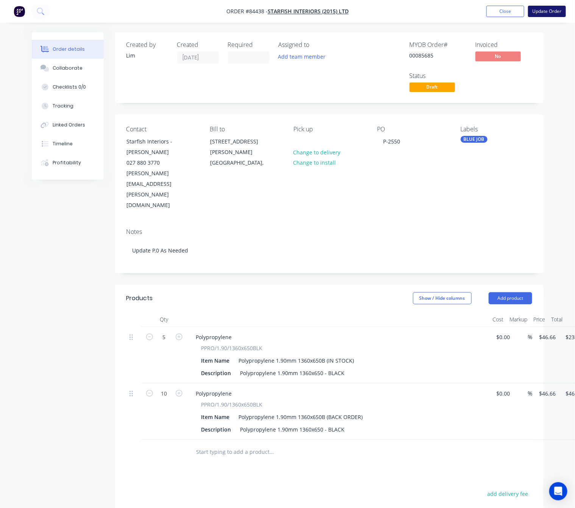
click at [548, 12] on button "Update Order" at bounding box center [547, 11] width 38 height 11
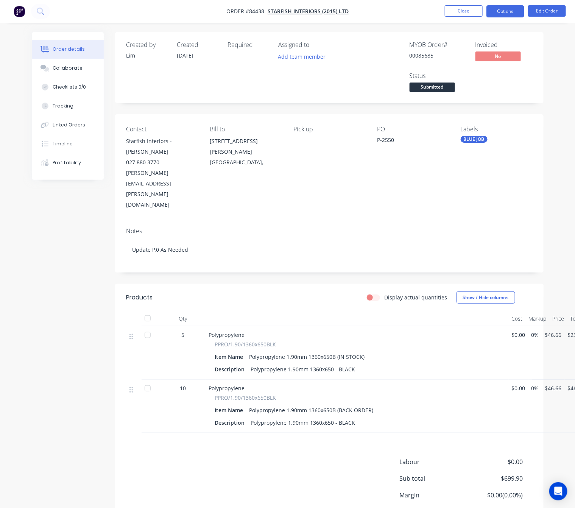
click at [512, 13] on button "Options" at bounding box center [506, 11] width 38 height 12
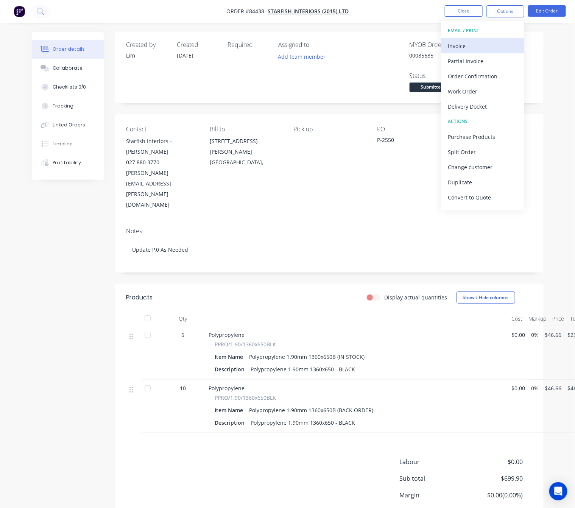
click at [487, 42] on div "Invoice" at bounding box center [483, 46] width 70 height 11
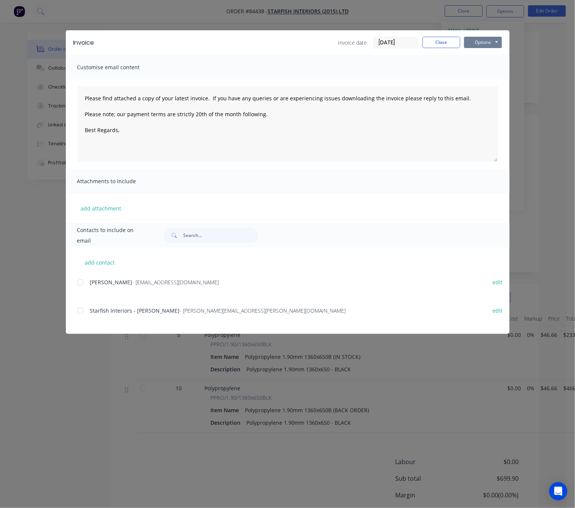
click at [491, 39] on button "Options" at bounding box center [483, 42] width 38 height 11
click at [492, 55] on button "Preview" at bounding box center [488, 56] width 48 height 12
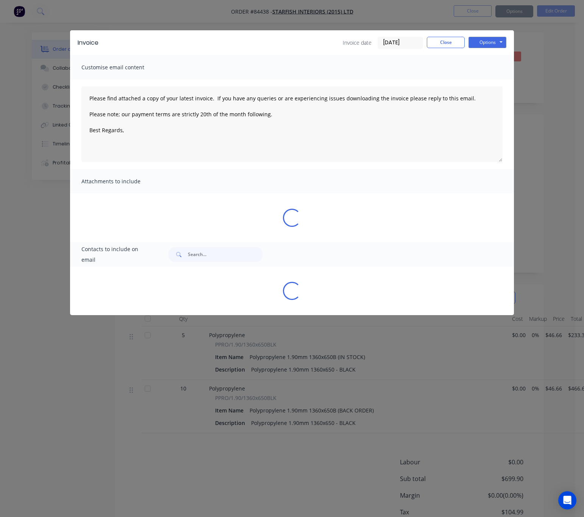
type textarea "Please find attached a copy of your latest invoice. If you have any queries or …"
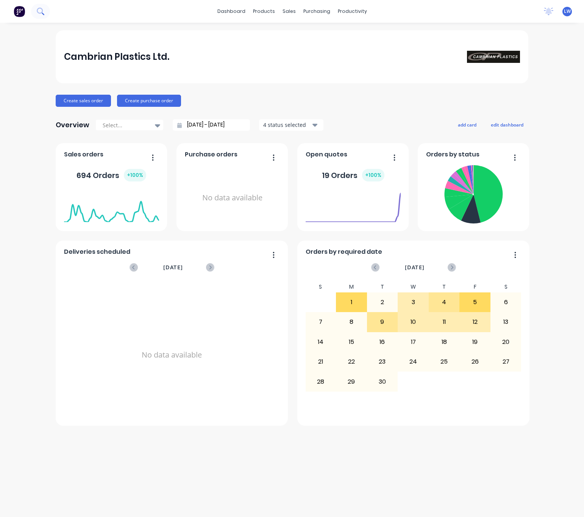
click at [45, 14] on button at bounding box center [40, 11] width 19 height 15
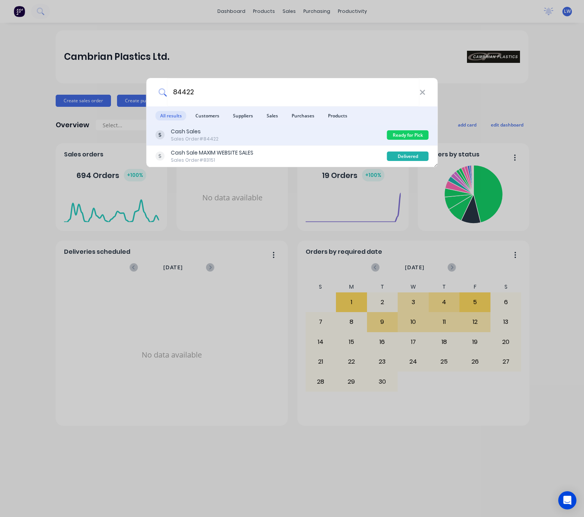
type input "84422"
click at [324, 139] on div "Cash Sales Sales Order #84422" at bounding box center [271, 135] width 231 height 15
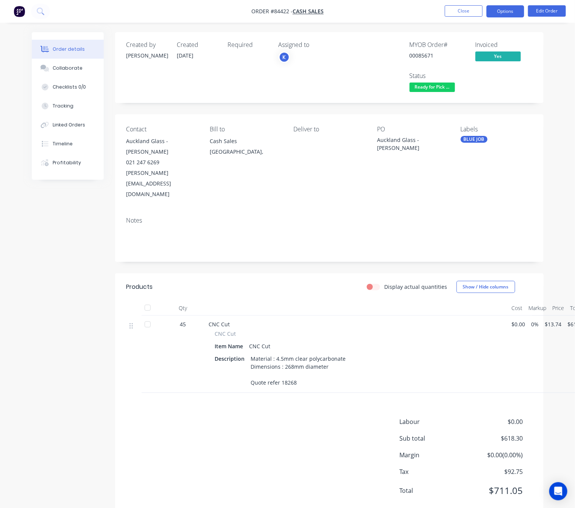
click at [501, 16] on button "Options" at bounding box center [506, 11] width 38 height 12
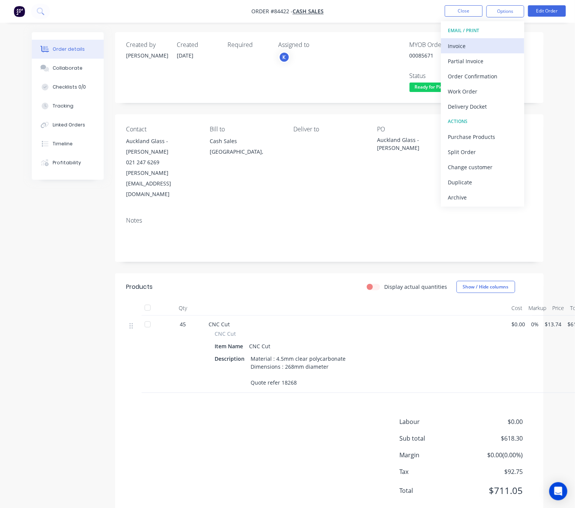
click at [495, 45] on div "Invoice" at bounding box center [483, 46] width 70 height 11
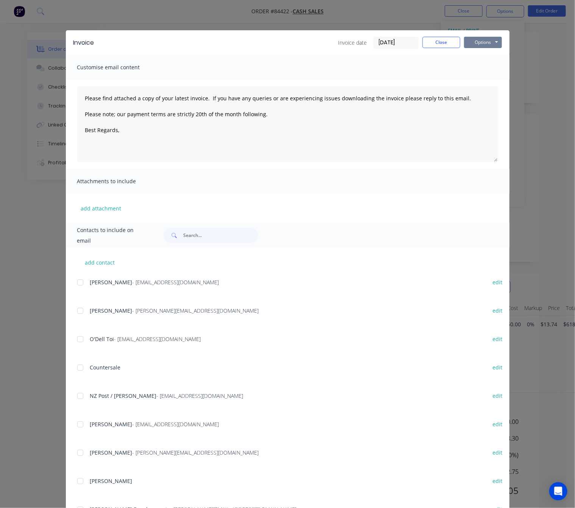
click at [497, 41] on button "Options" at bounding box center [483, 42] width 38 height 11
click at [493, 57] on button "Preview" at bounding box center [488, 56] width 48 height 12
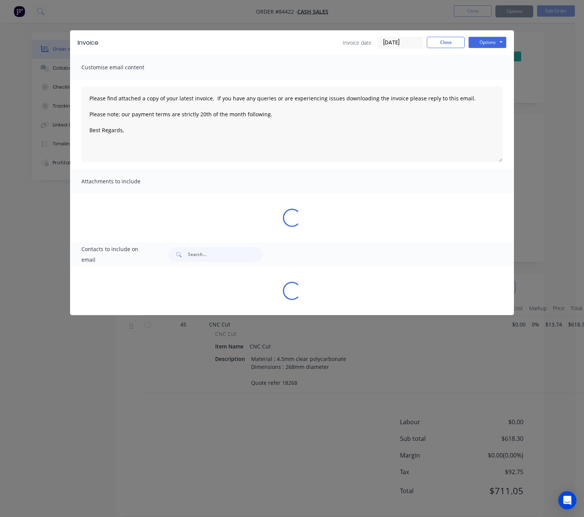
type textarea "Please find attached a copy of your latest invoice. If you have any queries or …"
